Goal: Information Seeking & Learning: Learn about a topic

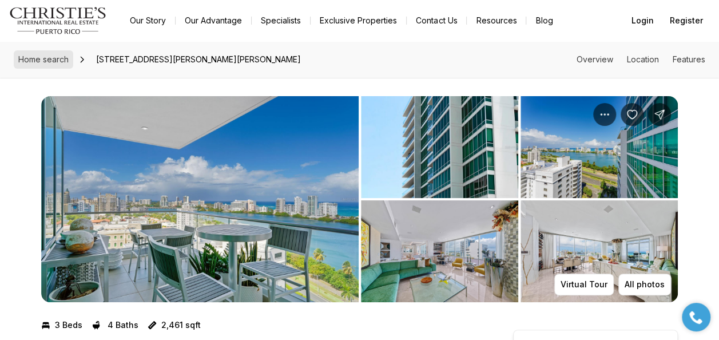
click at [37, 57] on span "Home search" at bounding box center [43, 59] width 50 height 10
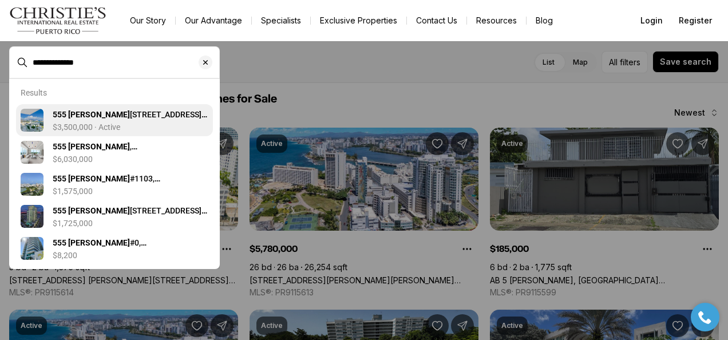
click at [89, 114] on b "555 [PERSON_NAME]" at bounding box center [91, 114] width 77 height 9
